Goal: Information Seeking & Learning: Learn about a topic

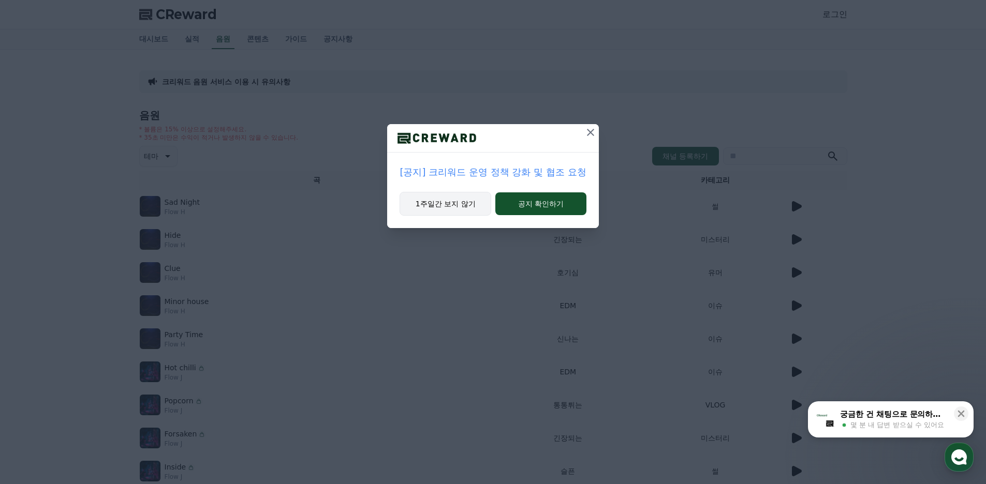
click at [456, 204] on button "1주일간 보지 않기" at bounding box center [445, 204] width 92 height 24
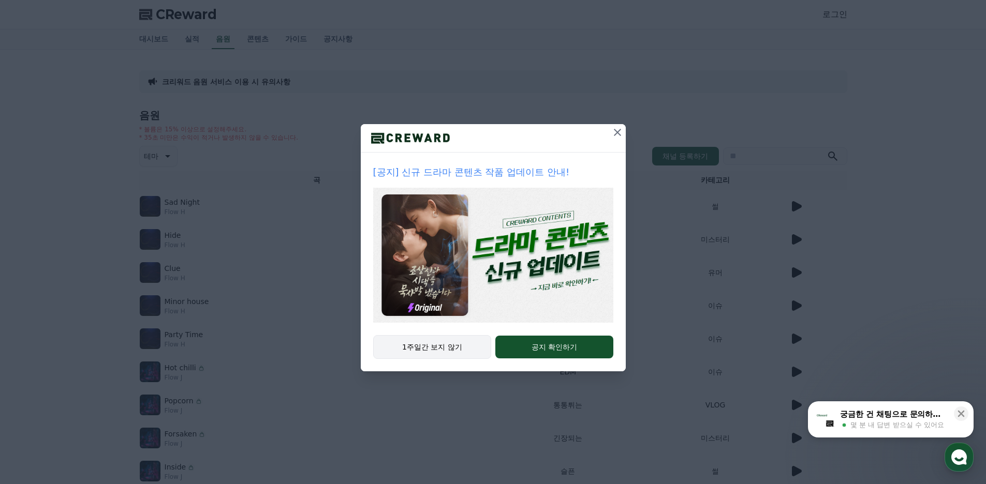
click at [447, 349] on button "1주일간 보지 않기" at bounding box center [432, 347] width 118 height 24
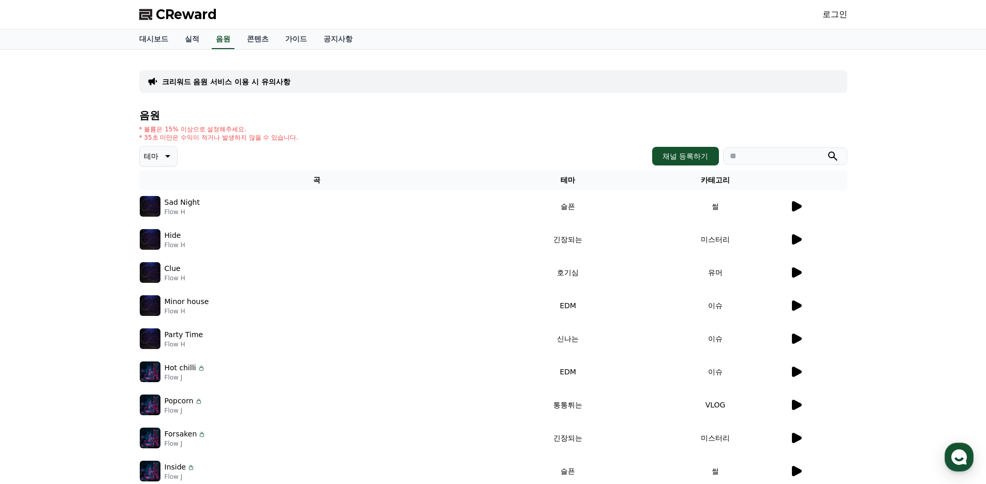
drag, startPoint x: 447, startPoint y: 130, endPoint x: 380, endPoint y: 130, distance: 67.3
click at [380, 130] on div "* 볼륨은 15% 이상으로 설정해주세요. * 35초 미만은 수익이 적거나 발생하지 않을 수 있습니다." at bounding box center [493, 133] width 708 height 17
click at [798, 203] on icon at bounding box center [796, 206] width 12 height 12
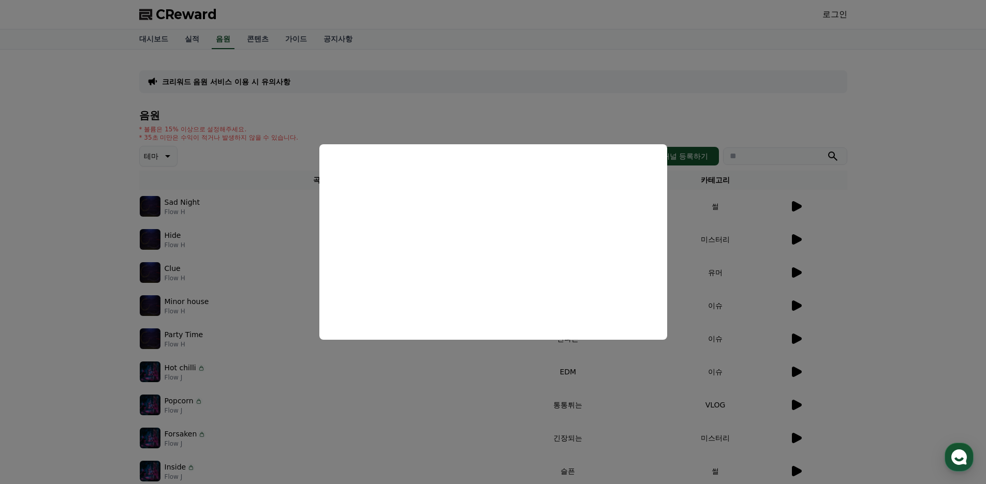
click at [247, 171] on button "close modal" at bounding box center [493, 242] width 986 height 484
click at [290, 143] on div "음원 * 볼륨은 15% 이상으로 설정해주세요. * 35초 미만은 수익이 적거나 발생하지 않을 수 있습니다. 테마 채널 등록하기 곡 테마 카테고…" at bounding box center [493, 326] width 708 height 432
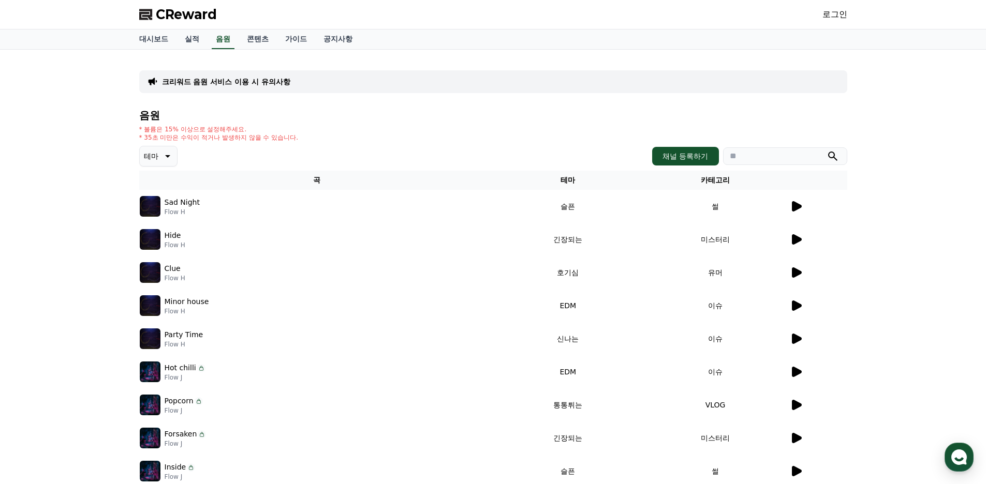
drag, startPoint x: 457, startPoint y: 145, endPoint x: 415, endPoint y: 142, distance: 42.5
click at [415, 139] on div "* 볼륨은 15% 이상으로 설정해주세요. * 35초 미만은 수익이 적거나 발생하지 않을 수 있습니다." at bounding box center [493, 133] width 708 height 17
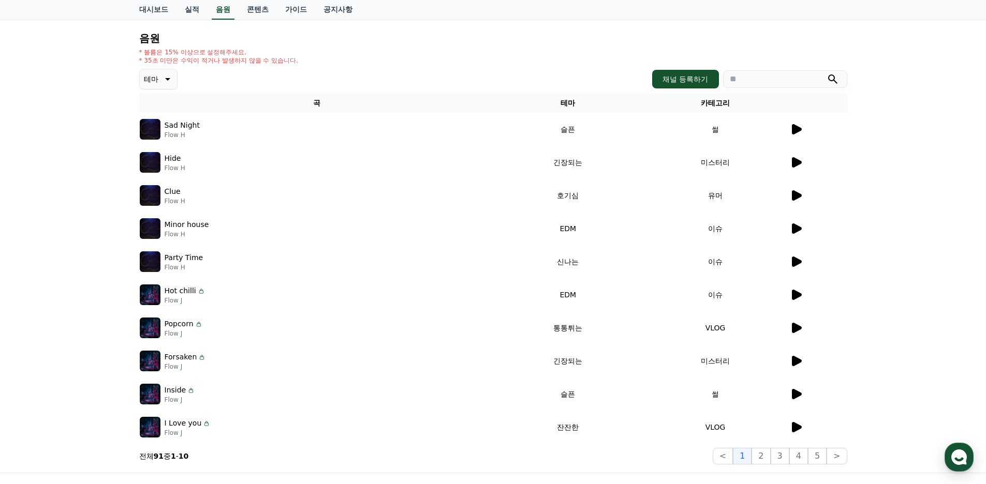
scroll to position [103, 0]
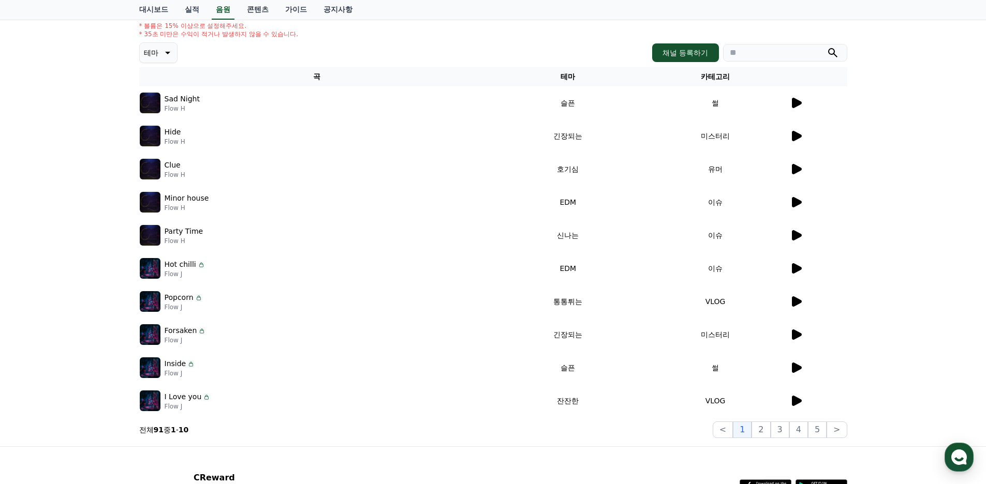
click at [796, 232] on icon at bounding box center [797, 235] width 10 height 10
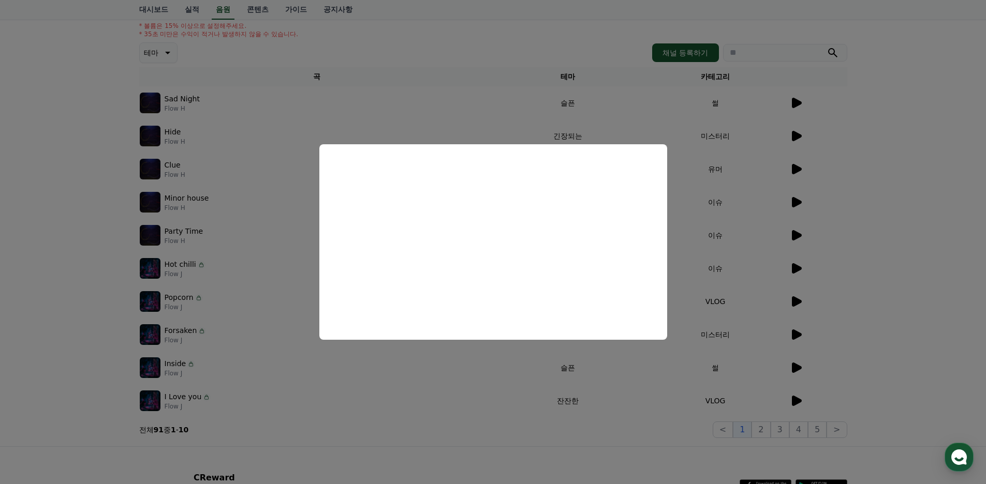
click at [479, 386] on button "close modal" at bounding box center [493, 242] width 986 height 484
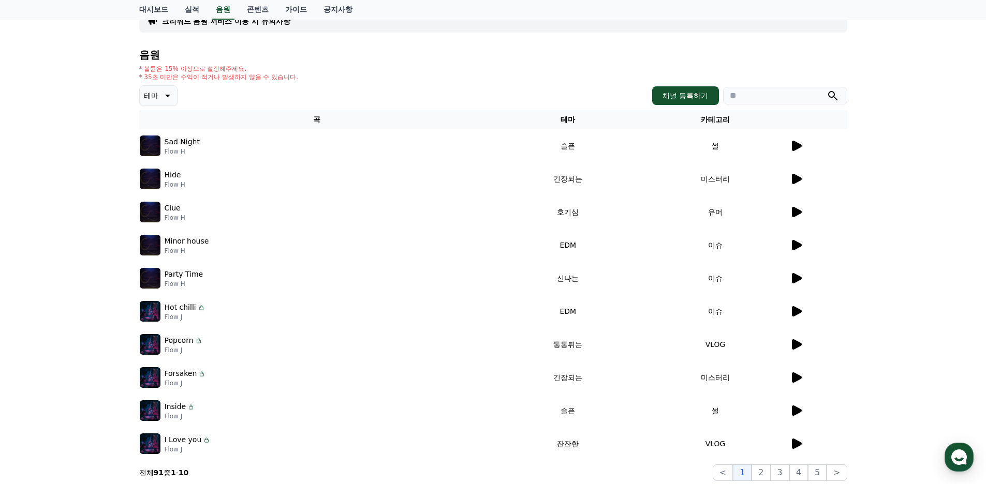
scroll to position [0, 0]
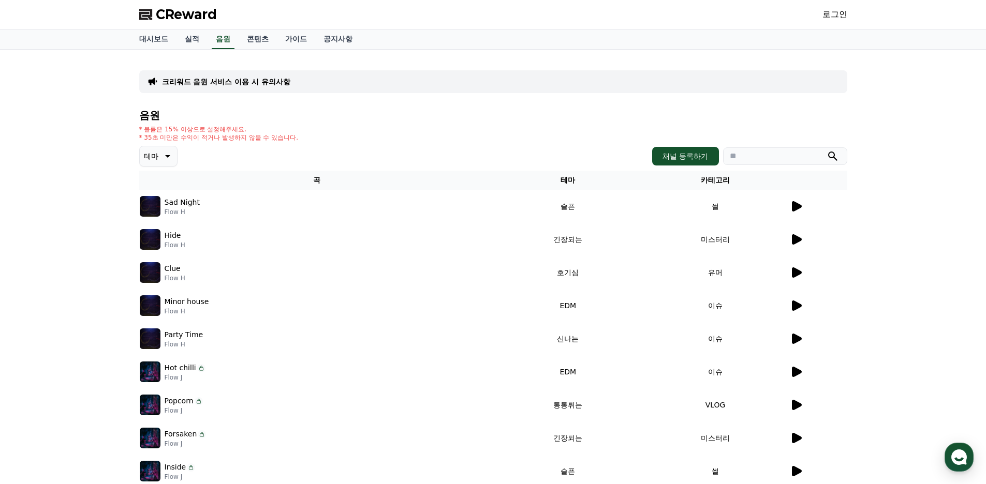
drag, startPoint x: 444, startPoint y: 155, endPoint x: 381, endPoint y: 128, distance: 69.1
click at [383, 125] on div "음원 * 볼륨은 15% 이상으로 설정해주세요. * 35초 미만은 수익이 적거나 발생하지 않을 수 있습니다. 테마 채널 등록하기 곡 테마 카테고…" at bounding box center [493, 326] width 708 height 432
drag, startPoint x: 348, startPoint y: 131, endPoint x: 329, endPoint y: 118, distance: 22.8
click at [329, 118] on h4 "음원" at bounding box center [493, 115] width 708 height 11
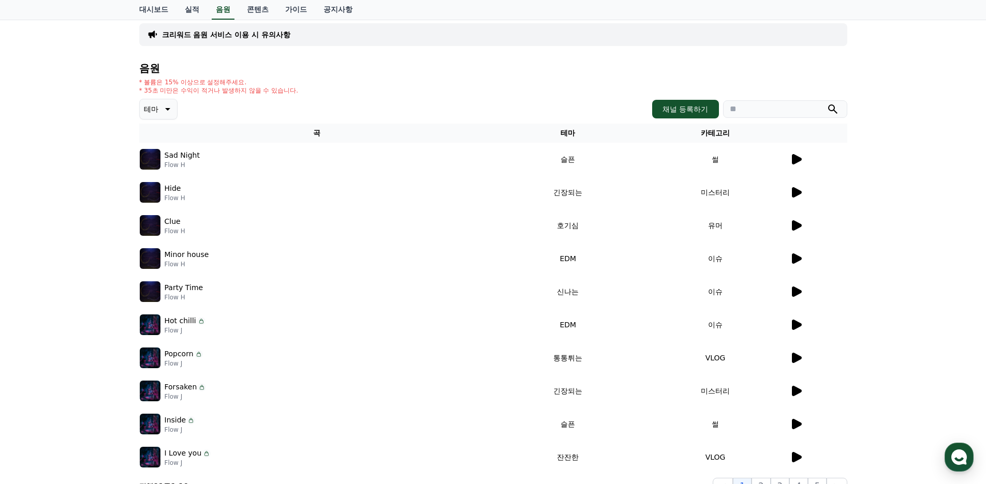
scroll to position [52, 0]
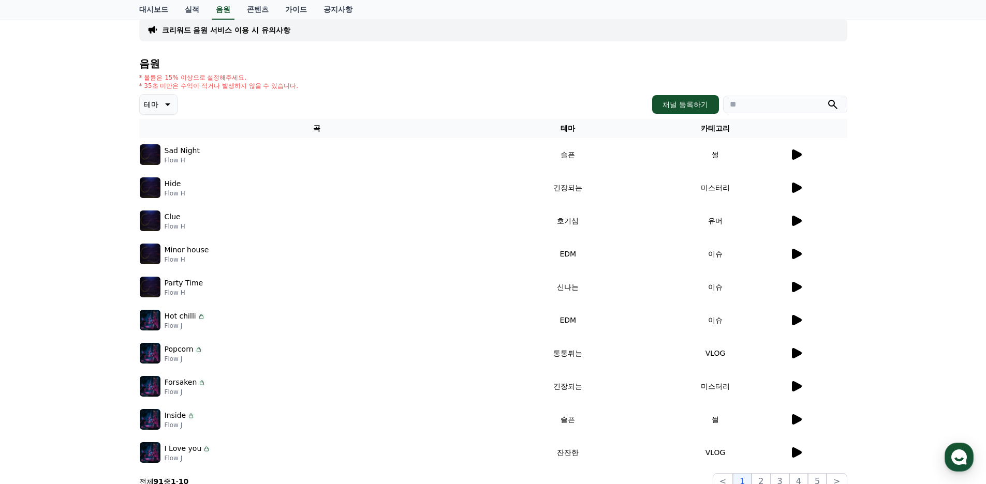
click at [791, 314] on icon at bounding box center [796, 320] width 12 height 12
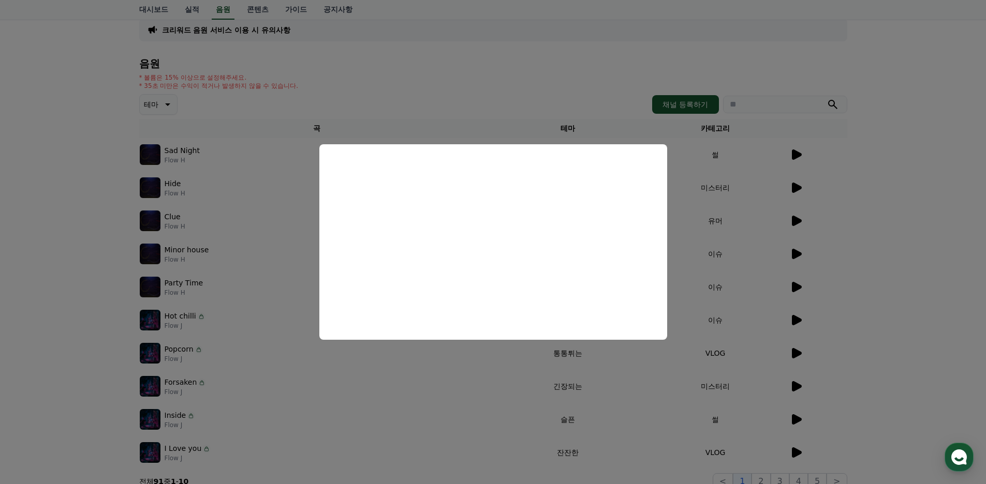
click at [513, 378] on button "close modal" at bounding box center [493, 242] width 986 height 484
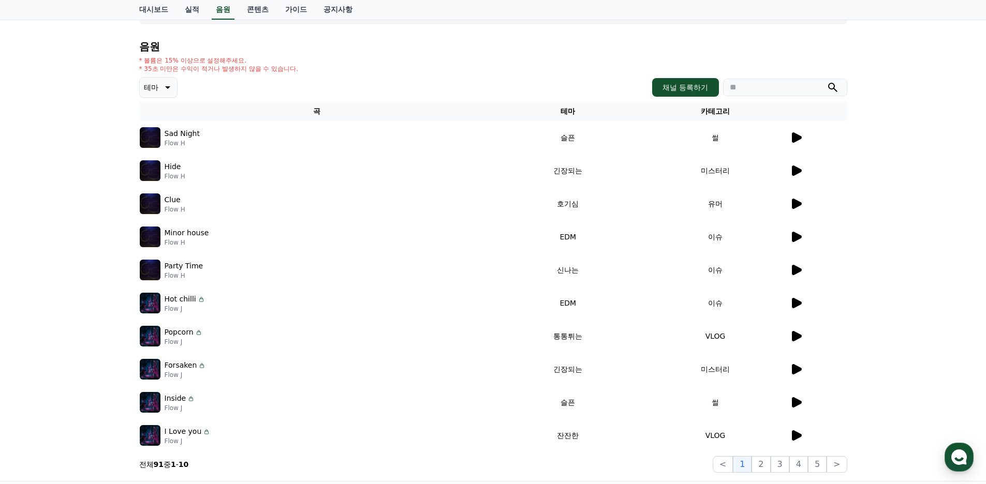
scroll to position [103, 0]
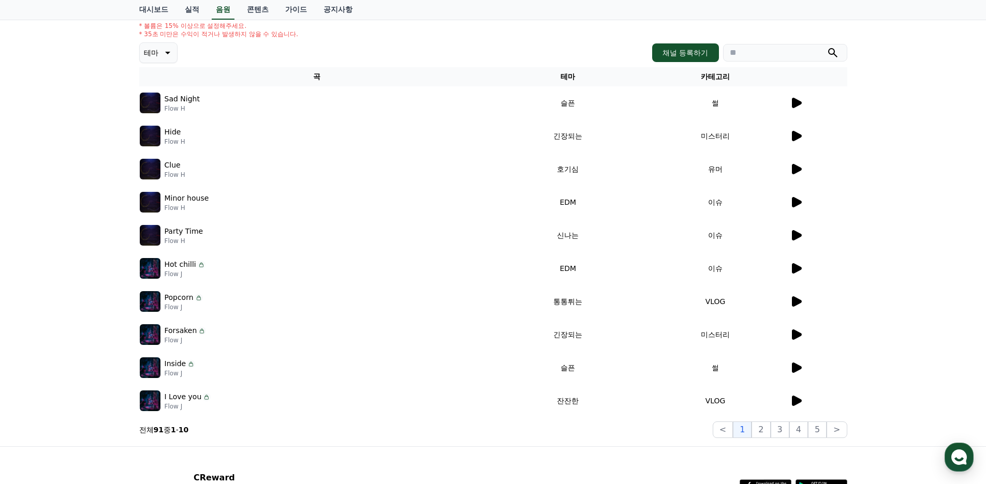
click at [803, 303] on div at bounding box center [818, 301] width 57 height 12
click at [790, 368] on icon at bounding box center [796, 368] width 12 height 12
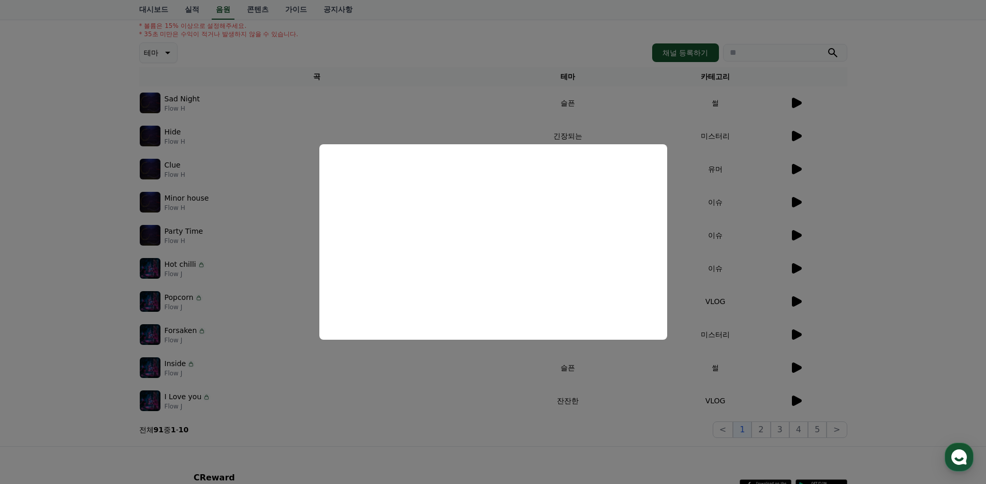
click at [467, 375] on button "close modal" at bounding box center [493, 242] width 986 height 484
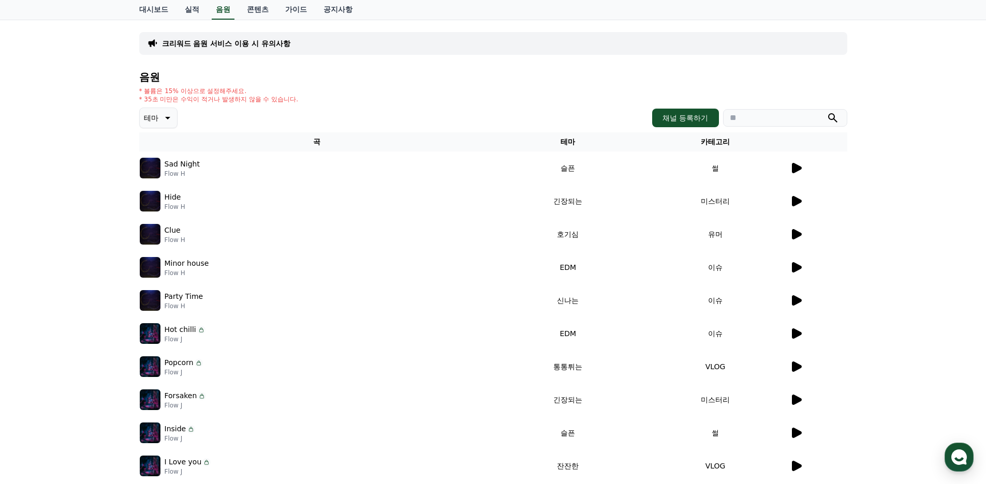
scroll to position [155, 0]
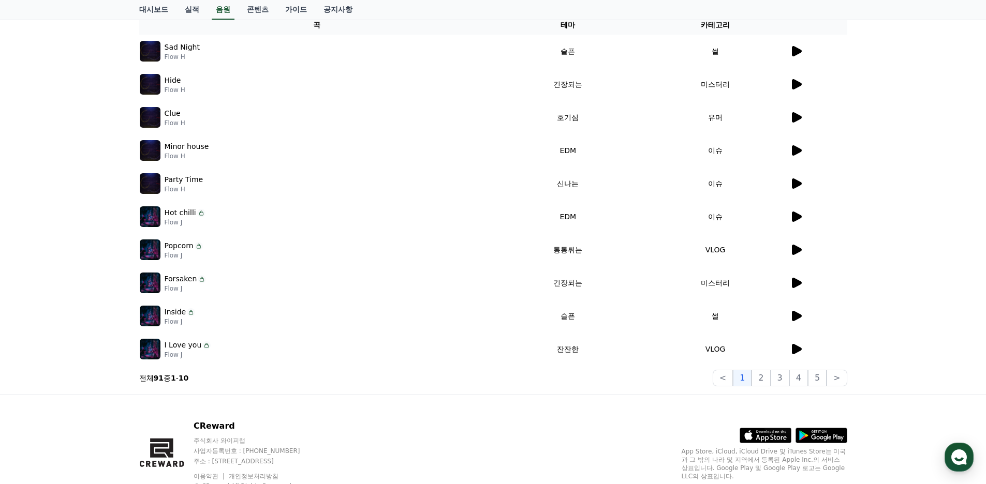
drag, startPoint x: 616, startPoint y: 401, endPoint x: 488, endPoint y: 263, distance: 188.2
click at [542, 403] on div "CReward 주식회사 와이피랩 사업자등록번호 : [PHONE_NUMBER] 주소 : [STREET_ADDRESS] 이용약관 개인정보처리방침 …" at bounding box center [493, 459] width 724 height 128
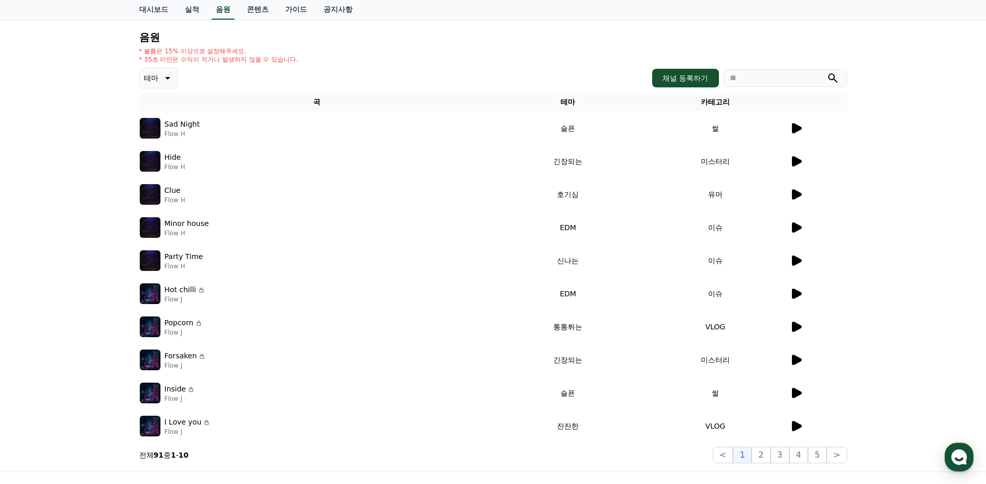
scroll to position [0, 0]
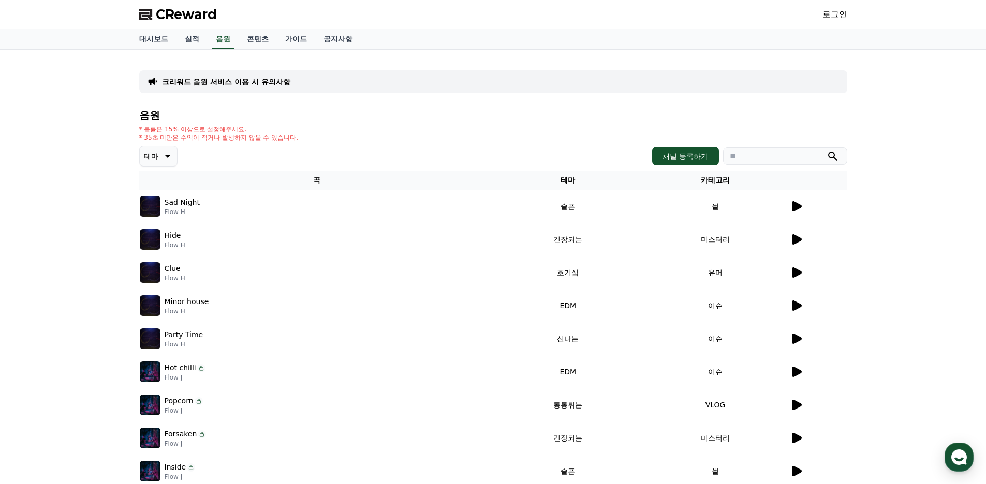
click at [184, 155] on div "테마 채널 등록하기" at bounding box center [493, 156] width 708 height 21
click at [170, 156] on icon at bounding box center [166, 156] width 12 height 12
click at [158, 189] on button "호기심" at bounding box center [156, 185] width 30 height 23
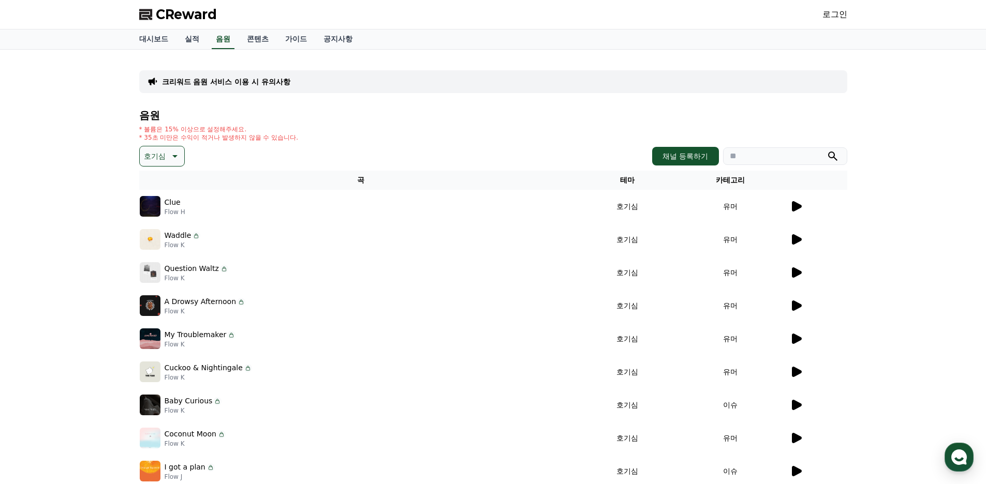
click at [790, 236] on icon at bounding box center [796, 239] width 12 height 12
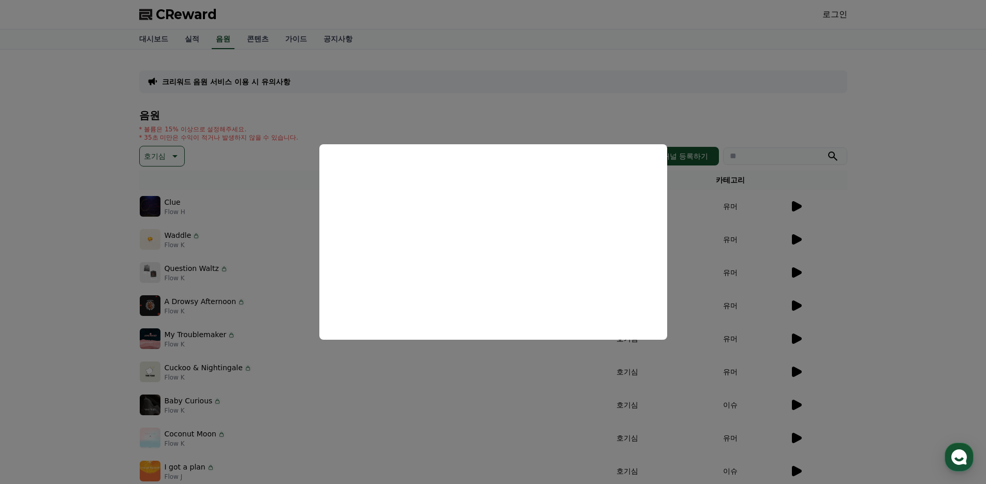
click at [124, 353] on button "close modal" at bounding box center [493, 242] width 986 height 484
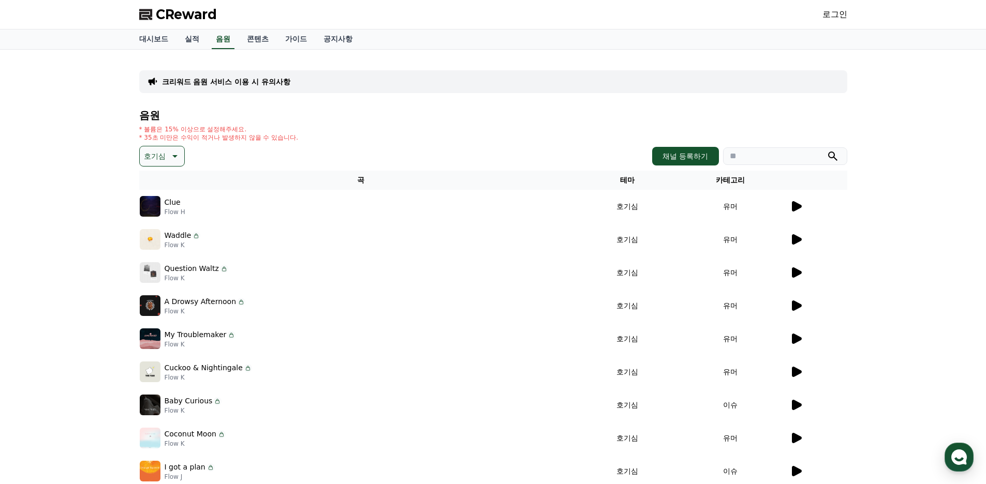
click at [794, 213] on td at bounding box center [818, 206] width 58 height 33
click at [795, 207] on icon at bounding box center [797, 206] width 10 height 10
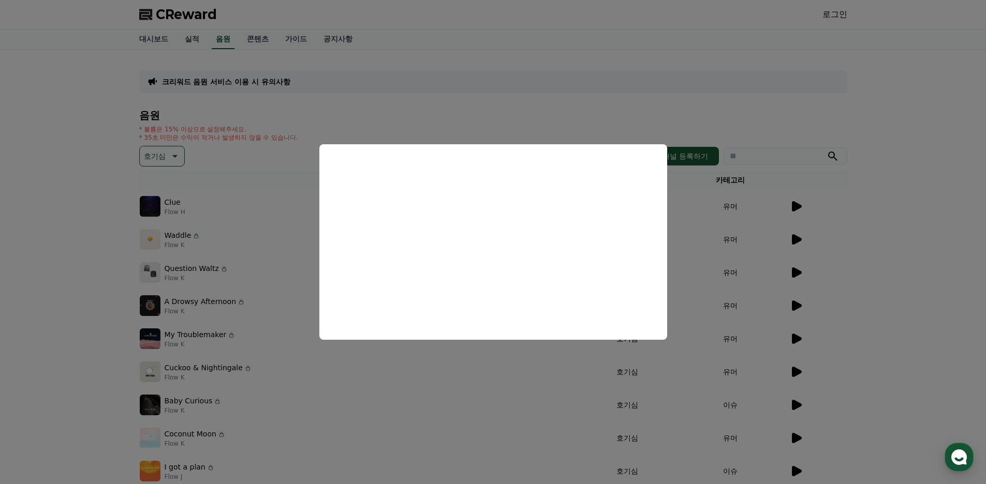
click at [793, 119] on button "close modal" at bounding box center [493, 242] width 986 height 484
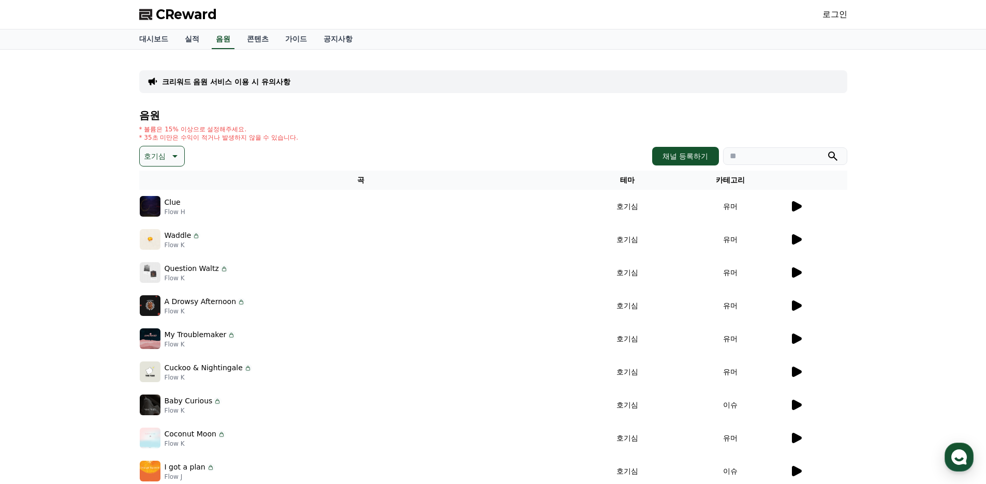
click at [795, 269] on icon at bounding box center [796, 272] width 12 height 12
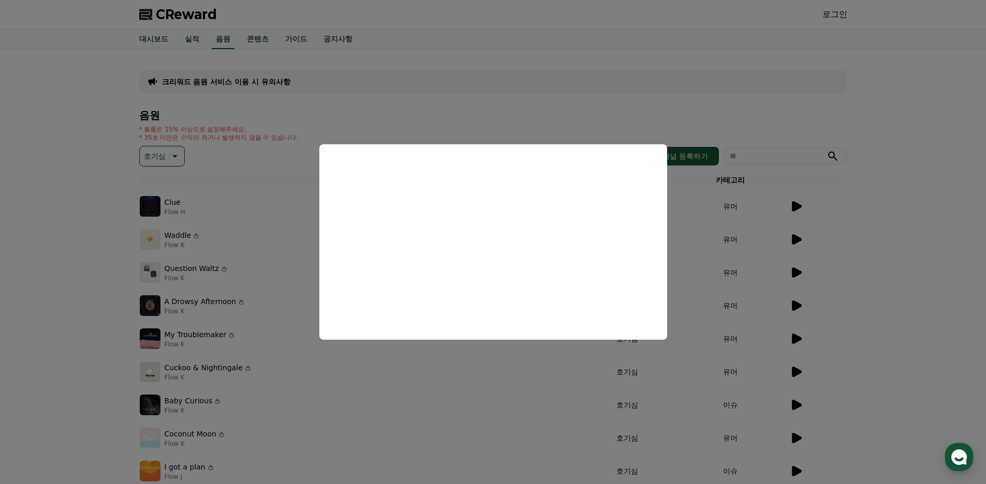
click at [105, 299] on button "close modal" at bounding box center [493, 242] width 986 height 484
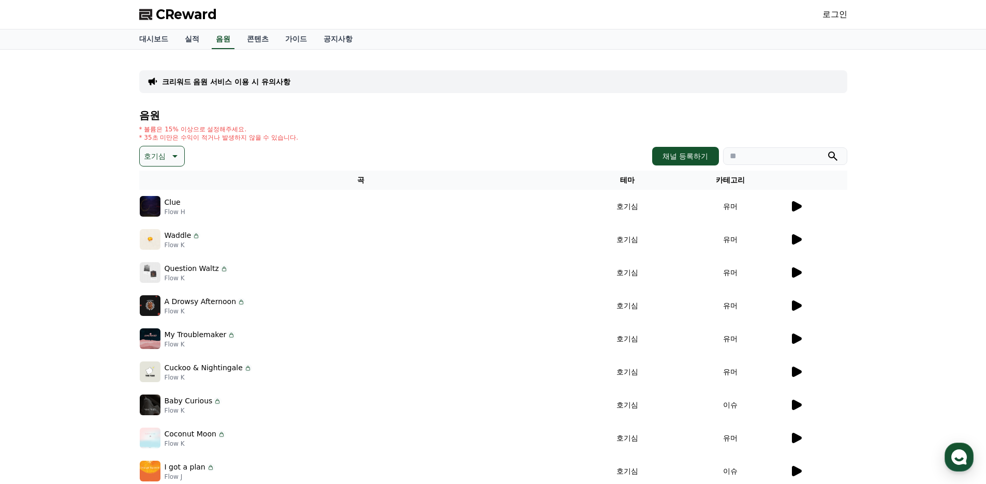
drag, startPoint x: 416, startPoint y: 121, endPoint x: 382, endPoint y: 115, distance: 34.7
click at [382, 115] on h4 "음원" at bounding box center [493, 115] width 708 height 11
click at [790, 244] on icon at bounding box center [796, 239] width 12 height 12
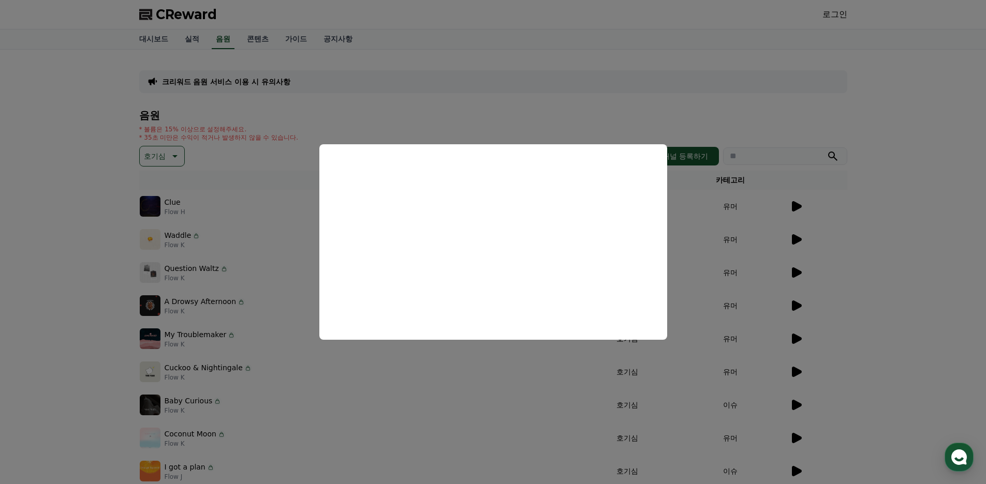
click at [453, 376] on button "close modal" at bounding box center [493, 242] width 986 height 484
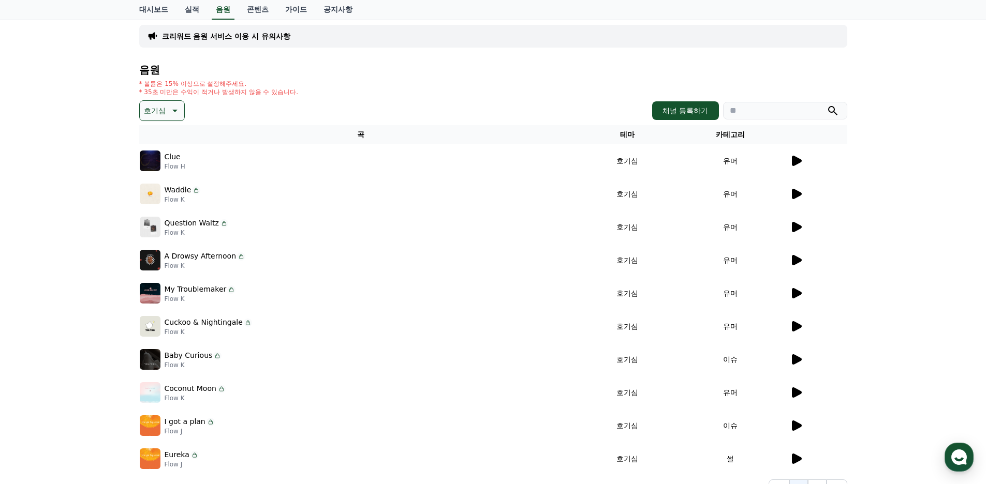
scroll to position [52, 0]
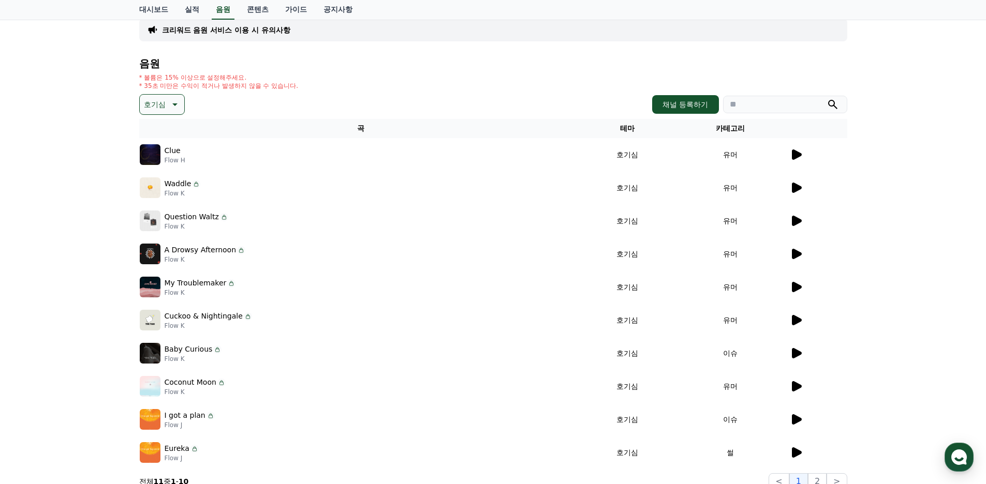
click at [801, 382] on icon at bounding box center [796, 386] width 12 height 12
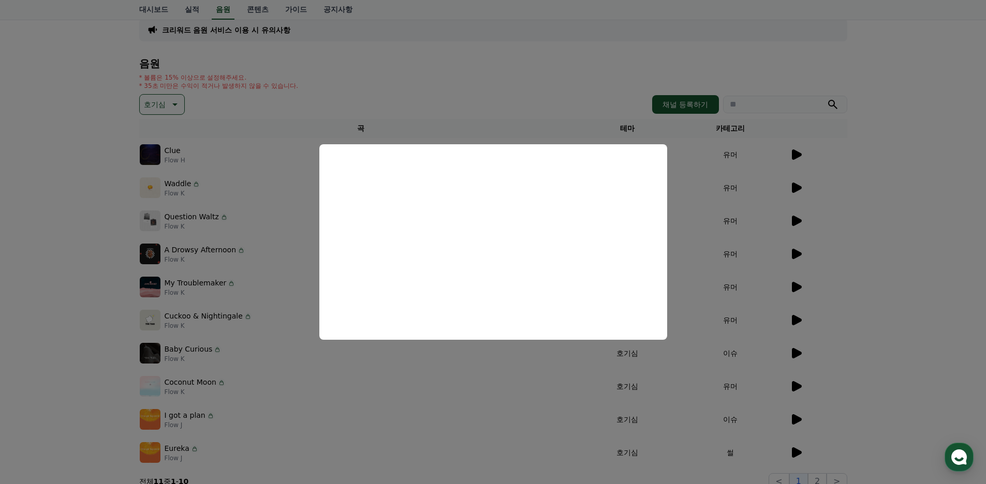
click at [440, 381] on button "close modal" at bounding box center [493, 242] width 986 height 484
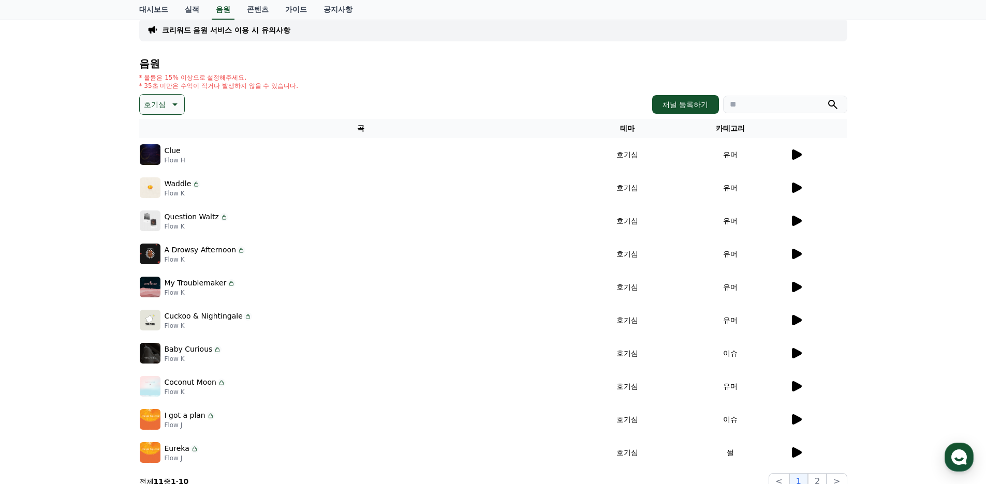
click at [790, 353] on icon at bounding box center [796, 353] width 12 height 12
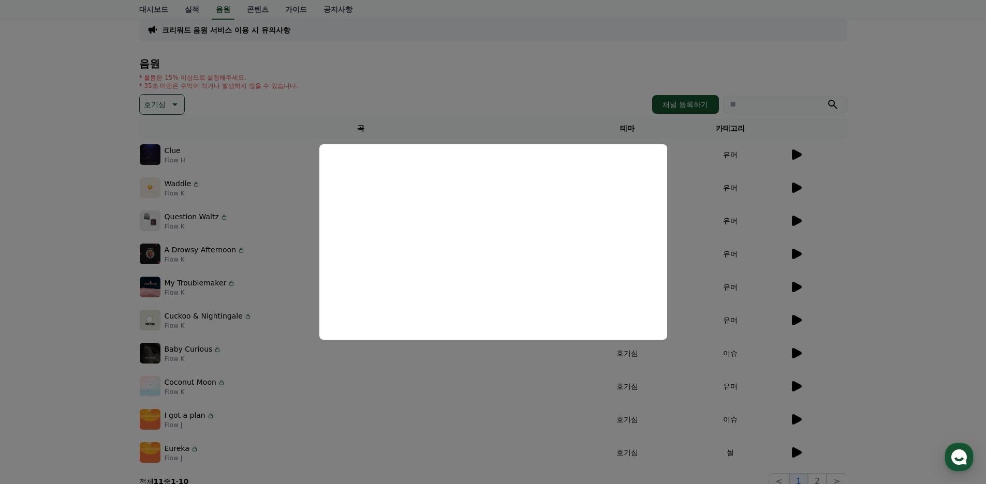
click at [422, 106] on button "close modal" at bounding box center [493, 242] width 986 height 484
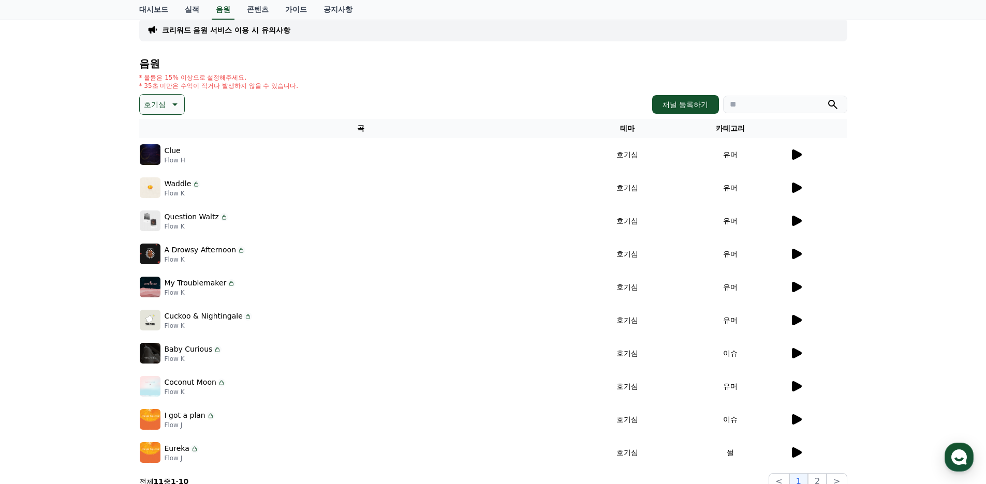
click at [793, 317] on icon at bounding box center [797, 320] width 10 height 10
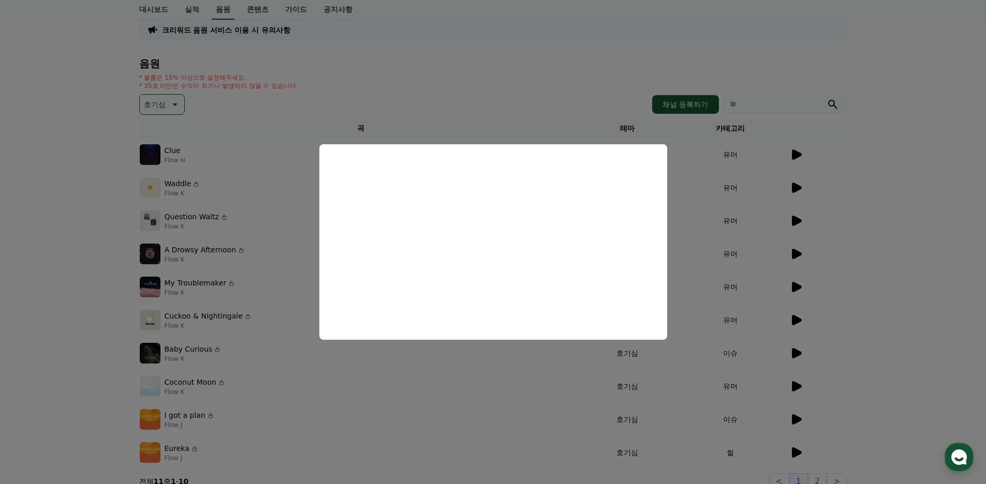
click at [435, 378] on button "close modal" at bounding box center [493, 242] width 986 height 484
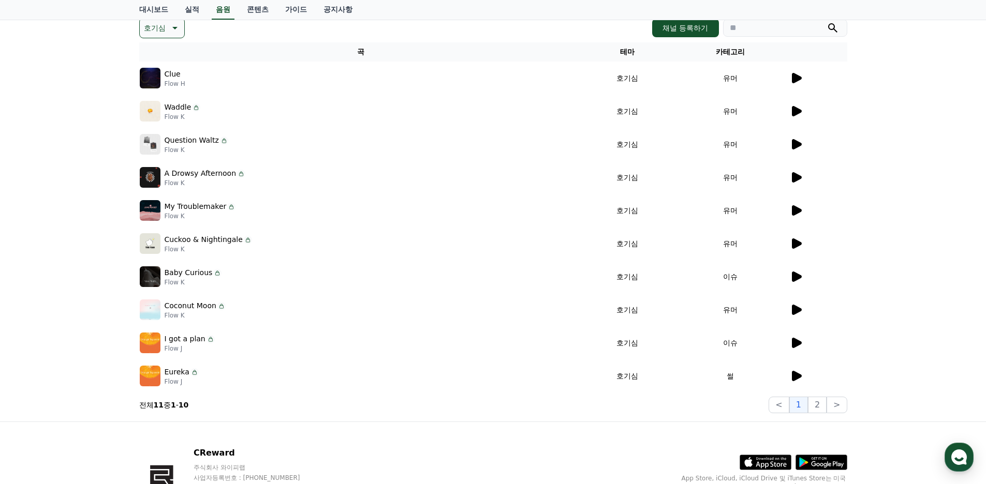
scroll to position [155, 0]
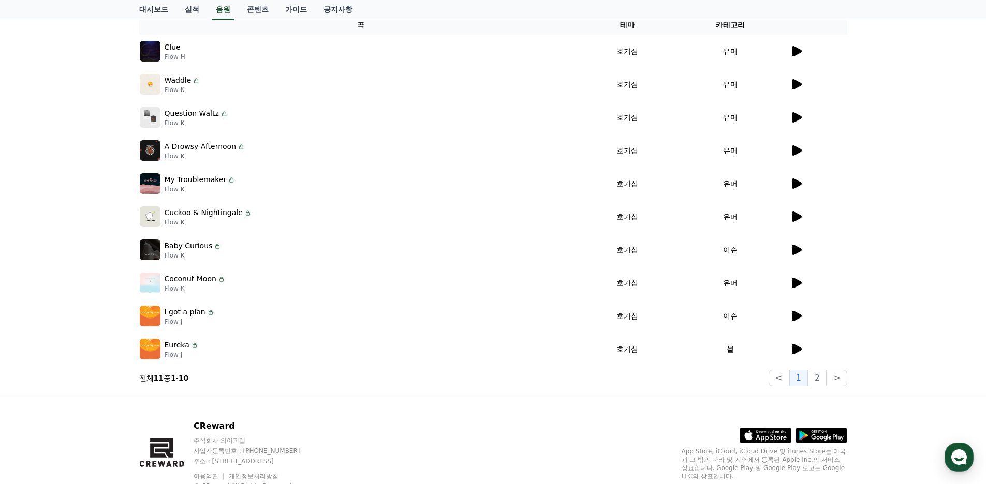
click at [793, 346] on icon at bounding box center [797, 349] width 10 height 10
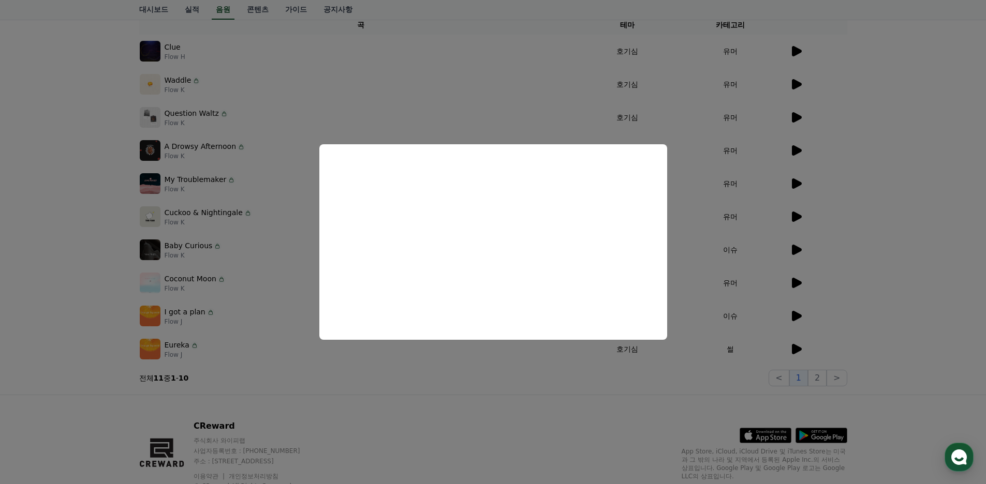
click at [505, 379] on button "close modal" at bounding box center [493, 242] width 986 height 484
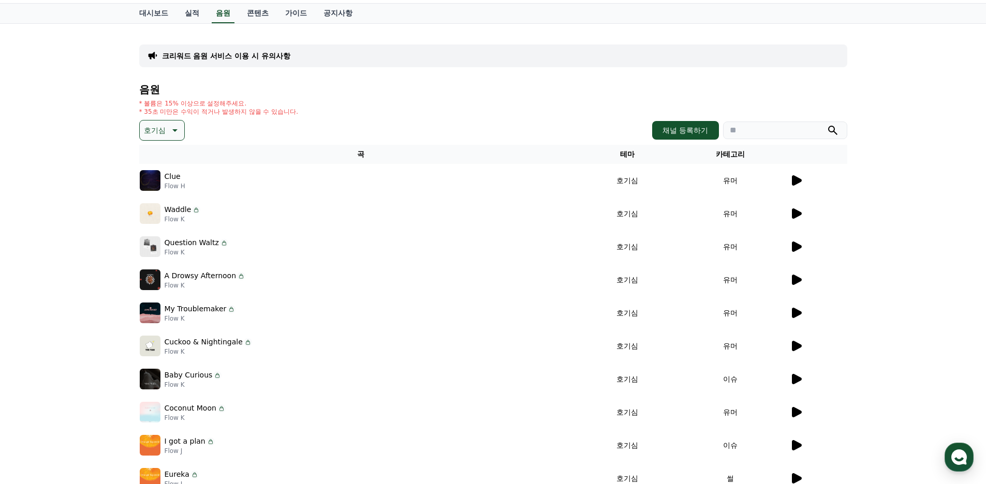
scroll to position [0, 0]
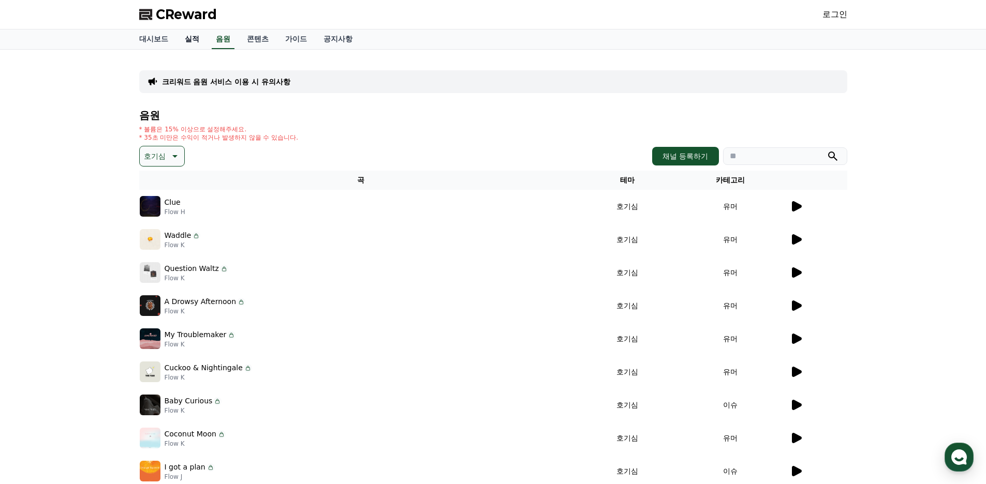
click at [186, 35] on link "실적" at bounding box center [191, 39] width 31 height 20
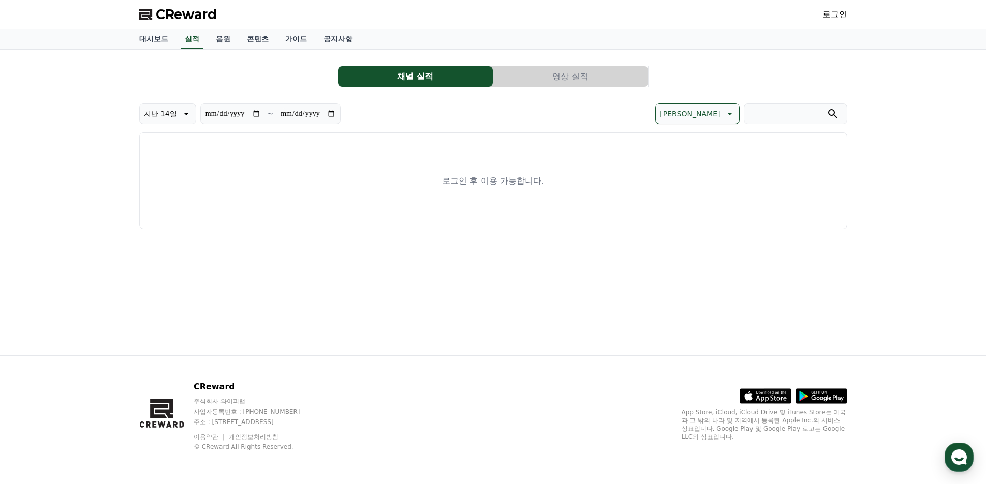
click at [843, 14] on link "로그인" at bounding box center [834, 14] width 25 height 12
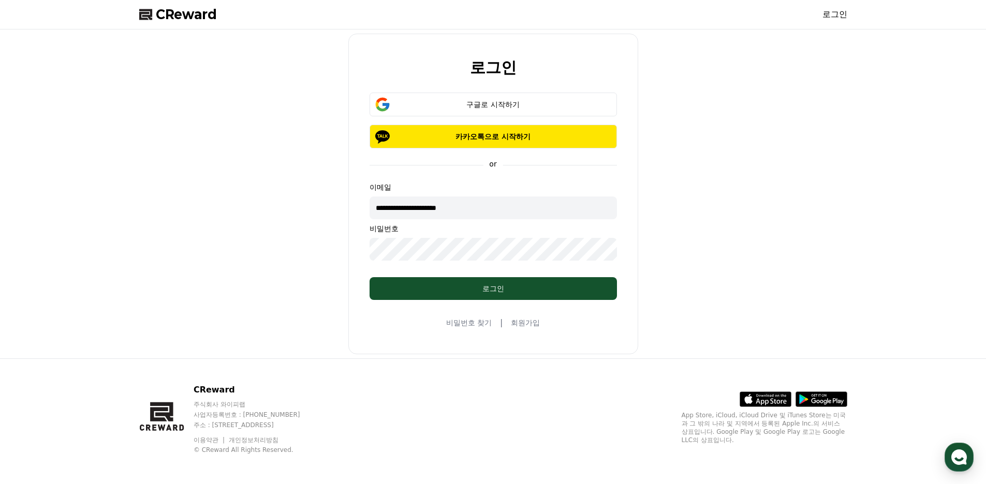
click at [482, 275] on form "**********" at bounding box center [493, 196] width 280 height 207
click at [486, 283] on button "로그인" at bounding box center [492, 288] width 247 height 23
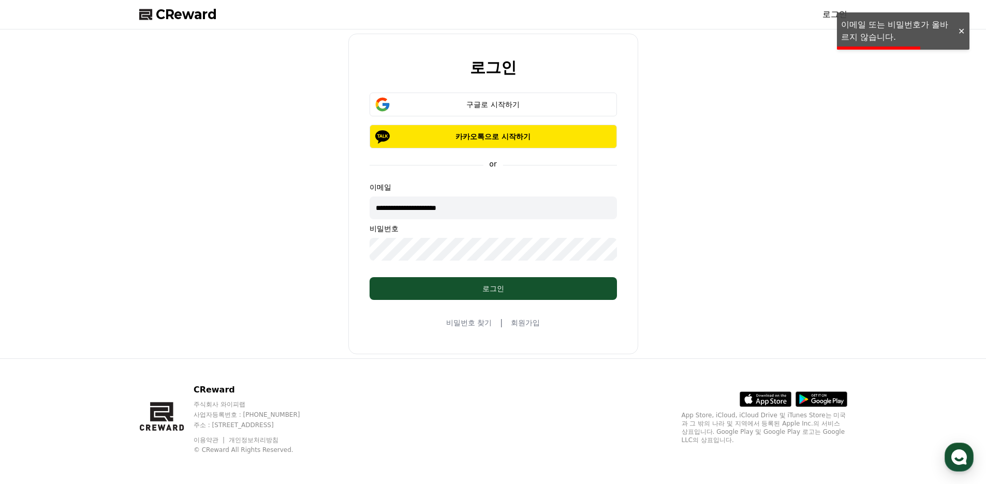
click at [383, 211] on input "**********" at bounding box center [492, 208] width 247 height 23
click at [386, 211] on input "**********" at bounding box center [492, 208] width 247 height 23
type input "**********"
click at [419, 288] on div "로그인" at bounding box center [493, 289] width 206 height 10
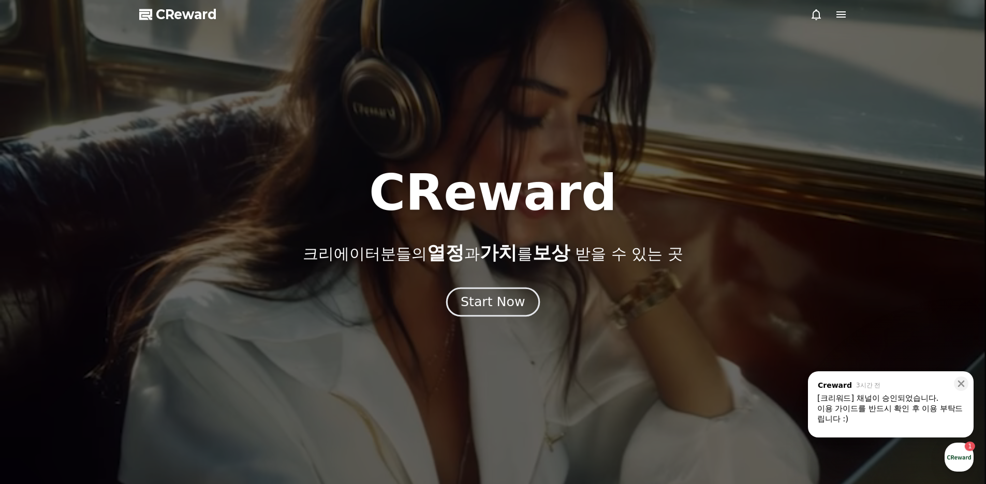
click at [490, 304] on div "Start Now" at bounding box center [492, 302] width 64 height 18
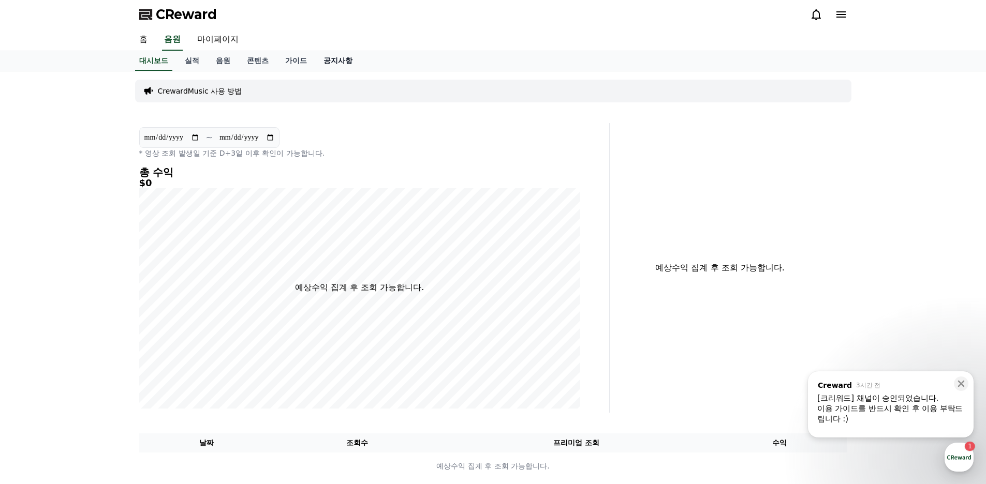
click at [336, 59] on link "공지사항" at bounding box center [338, 61] width 46 height 20
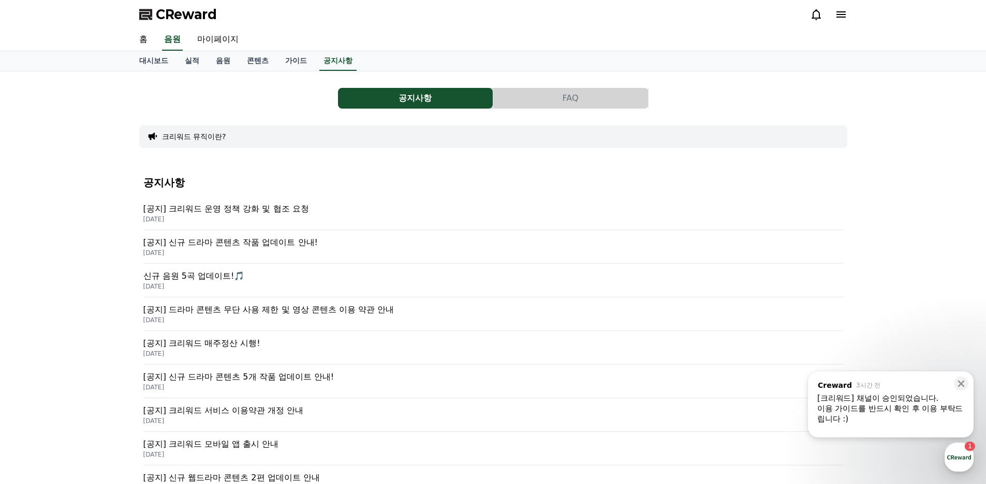
drag, startPoint x: 340, startPoint y: 175, endPoint x: 290, endPoint y: 165, distance: 50.7
click at [290, 165] on div "공지사항 [공지] 크리워드 운영 정책 강화 및 협조 요청 2025-09-15 [공지] 신규 드라마 콘텐츠 작품 업데이트 안내! 2025-08-…" at bounding box center [493, 372] width 708 height 414
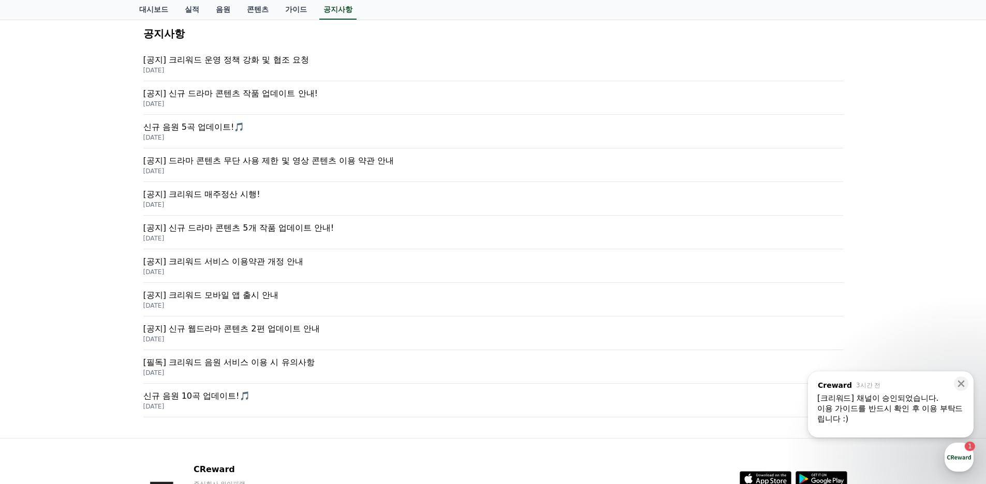
scroll to position [155, 0]
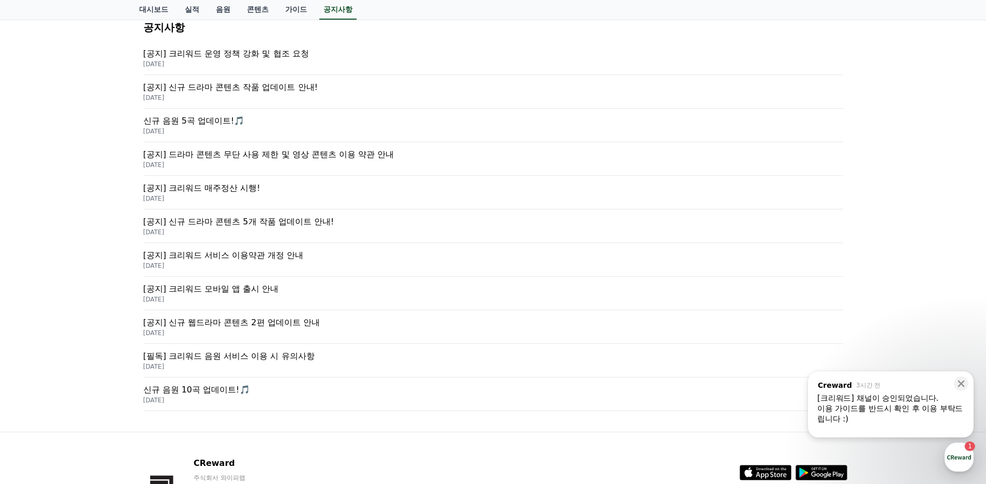
click at [287, 358] on p "[필독] 크리워드 음원 서비스 이용 시 유의사항" at bounding box center [492, 356] width 699 height 12
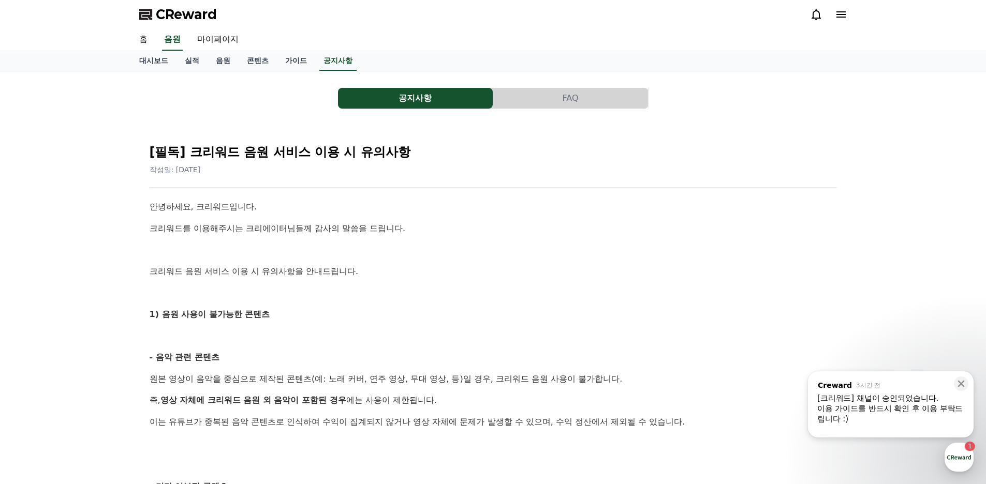
drag, startPoint x: 348, startPoint y: 365, endPoint x: 312, endPoint y: 363, distance: 35.2
click at [312, 363] on p "- 음악 관련 콘텐츠" at bounding box center [493, 357] width 687 height 13
